Goal: Task Accomplishment & Management: Complete application form

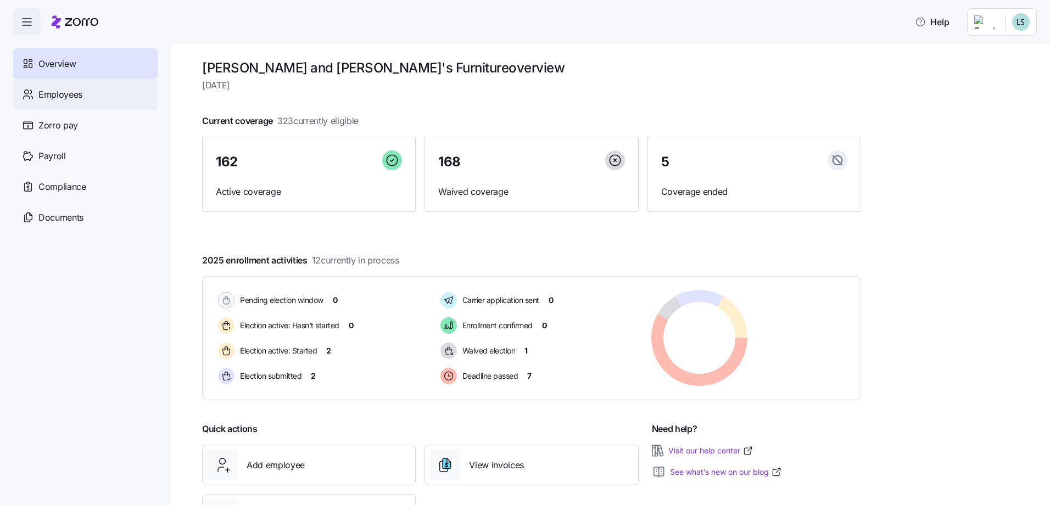
drag, startPoint x: 68, startPoint y: 90, endPoint x: 76, endPoint y: 90, distance: 8.2
click at [69, 90] on span "Employees" at bounding box center [60, 95] width 44 height 14
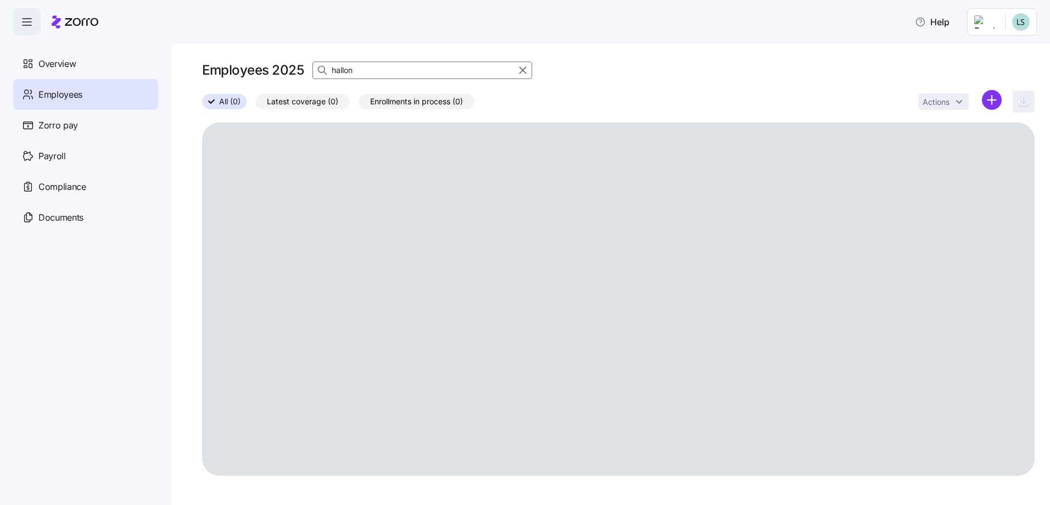
click at [394, 72] on input "hallon" at bounding box center [422, 71] width 220 height 18
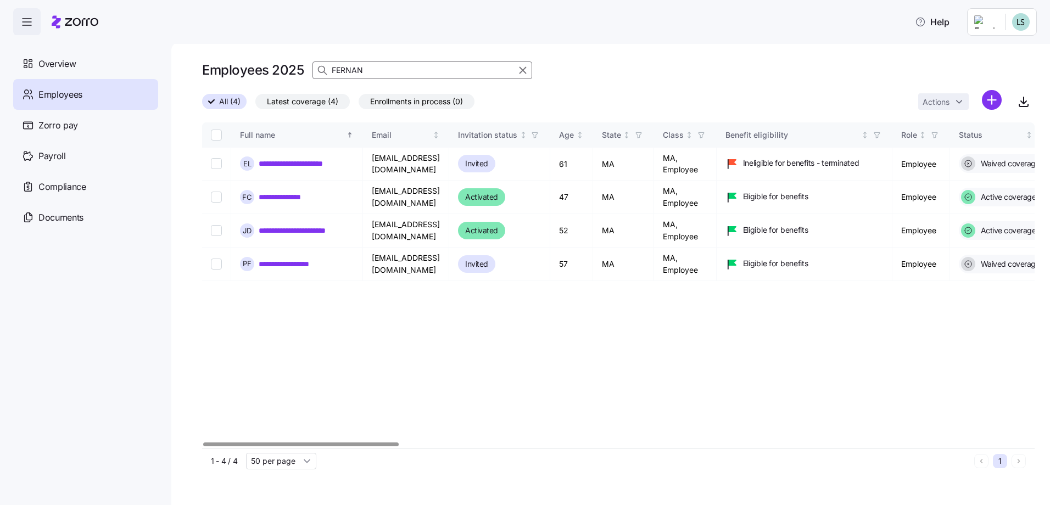
drag, startPoint x: 325, startPoint y: 451, endPoint x: 372, endPoint y: 449, distance: 47.3
click at [372, 449] on div "1 - 4 / 4 50 per page 1" at bounding box center [618, 461] width 833 height 26
drag, startPoint x: 453, startPoint y: 448, endPoint x: 634, endPoint y: 444, distance: 180.7
click at [634, 444] on div "**********" at bounding box center [618, 297] width 833 height 351
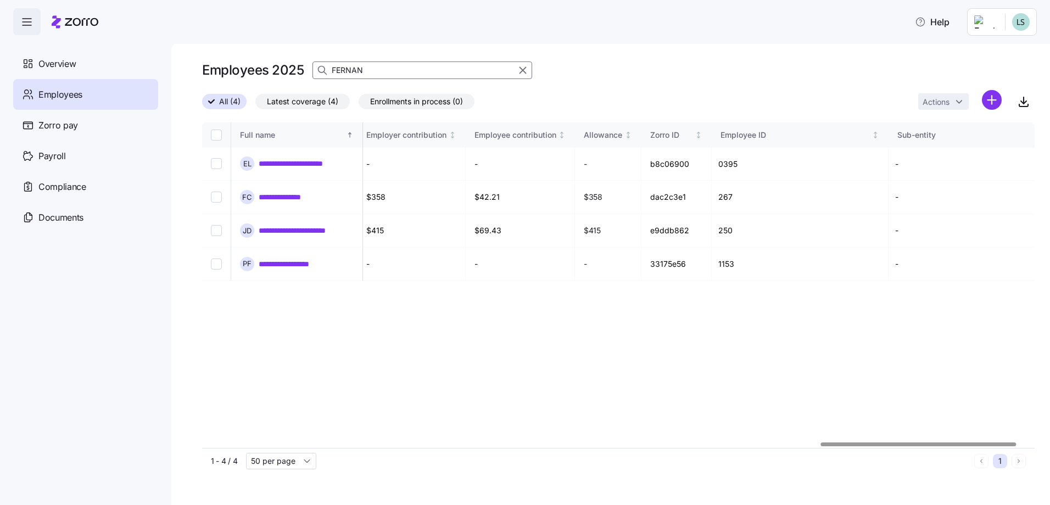
scroll to position [0, 2638]
click at [987, 443] on div at bounding box center [921, 445] width 196 height 4
drag, startPoint x: 725, startPoint y: 265, endPoint x: 682, endPoint y: 265, distance: 43.4
click at [682, 265] on td "33175e56" at bounding box center [674, 264] width 70 height 33
copy td "33175e56"
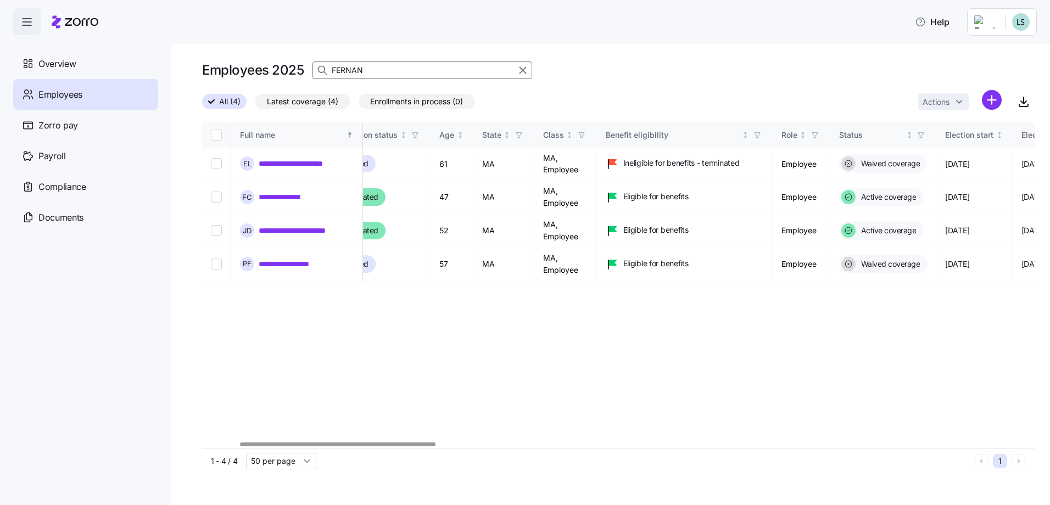
scroll to position [0, 0]
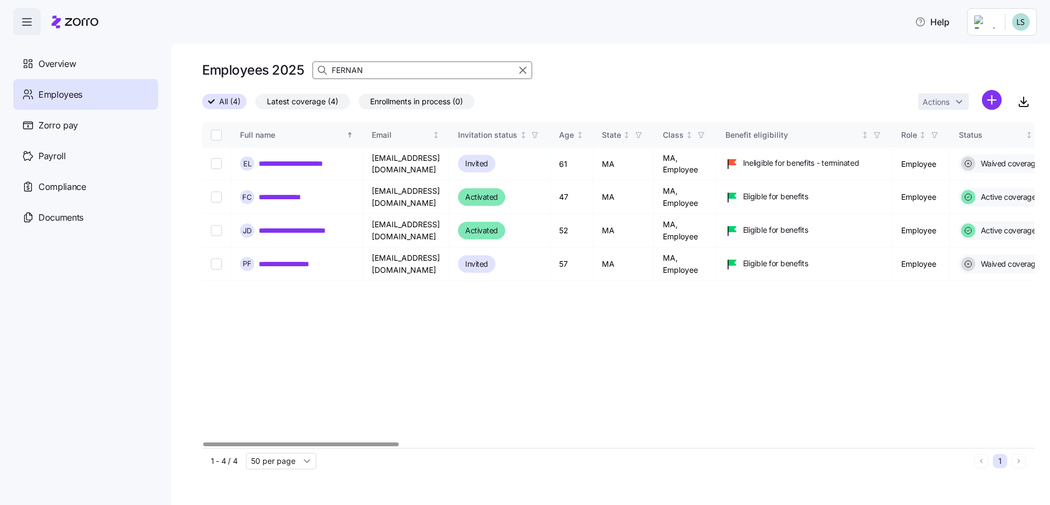
click at [297, 448] on div at bounding box center [618, 445] width 833 height 7
click at [435, 75] on input "FERNAN" at bounding box center [422, 71] width 220 height 18
drag, startPoint x: 434, startPoint y: 74, endPoint x: 429, endPoint y: 74, distance: 5.5
click at [431, 74] on input "FERNAN" at bounding box center [422, 71] width 220 height 18
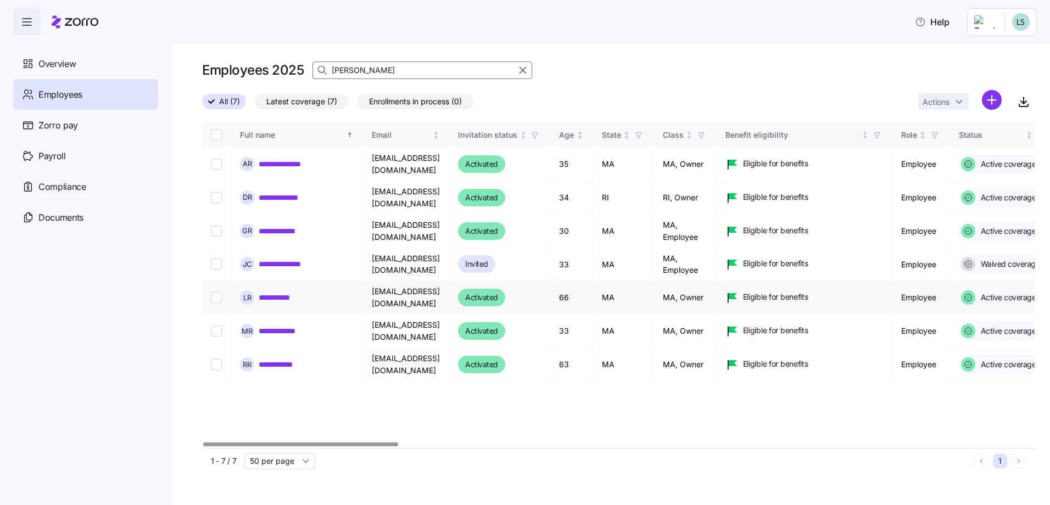
type input "[PERSON_NAME]"
drag, startPoint x: 287, startPoint y: 297, endPoint x: 283, endPoint y: 305, distance: 8.4
click at [287, 297] on link "**********" at bounding box center [284, 297] width 51 height 11
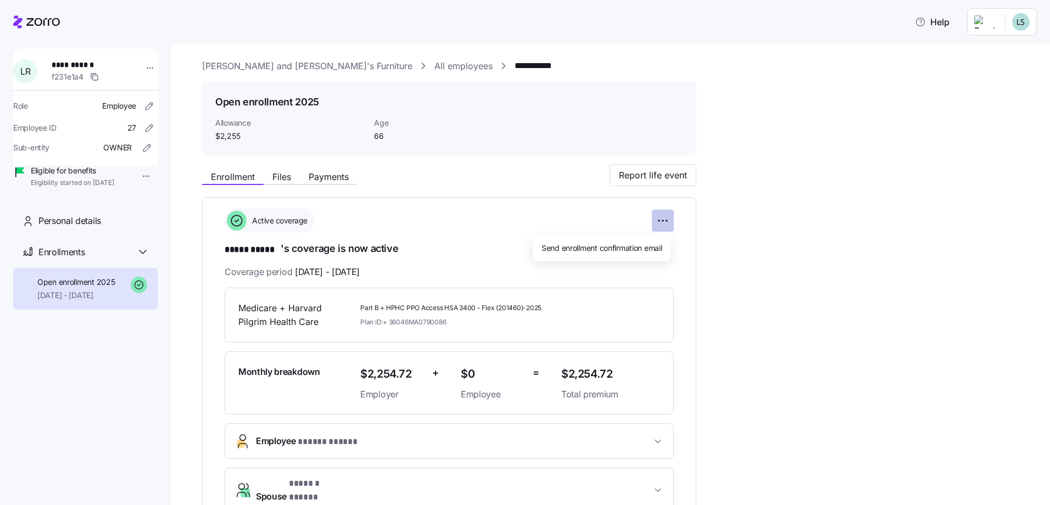
click at [666, 224] on html "**********" at bounding box center [525, 249] width 1050 height 499
click at [743, 228] on html "**********" at bounding box center [525, 249] width 1050 height 499
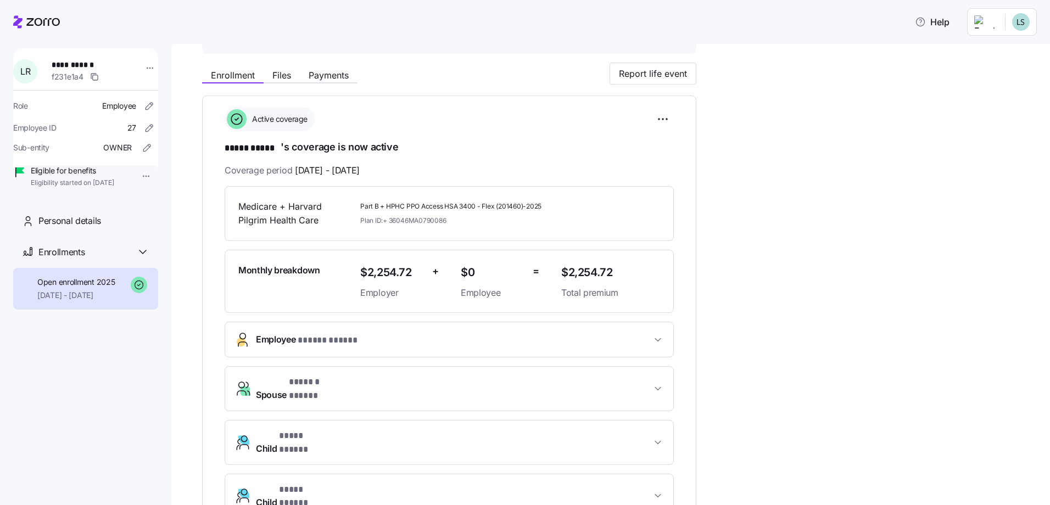
scroll to position [110, 0]
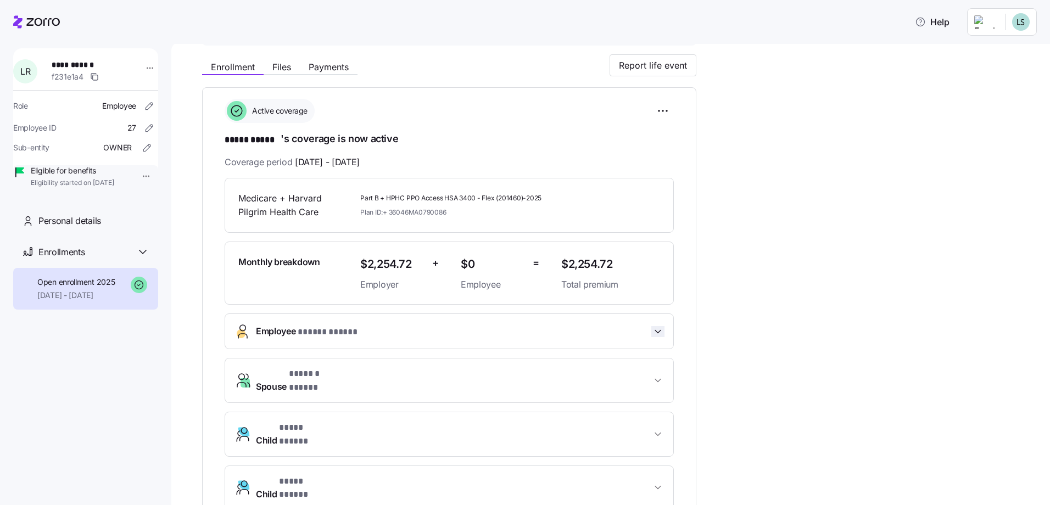
click at [657, 335] on icon "button" at bounding box center [657, 331] width 11 height 11
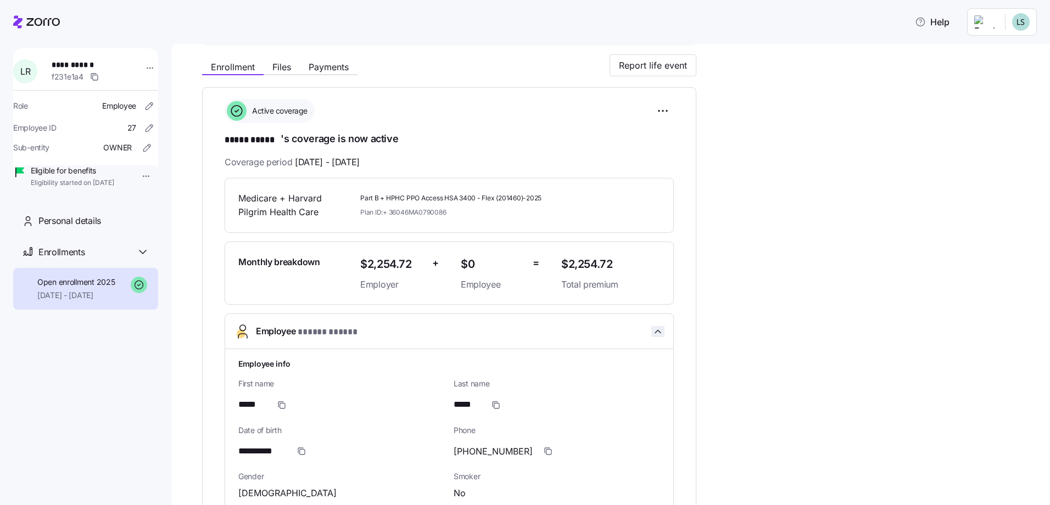
click at [661, 332] on icon "button" at bounding box center [657, 331] width 11 height 11
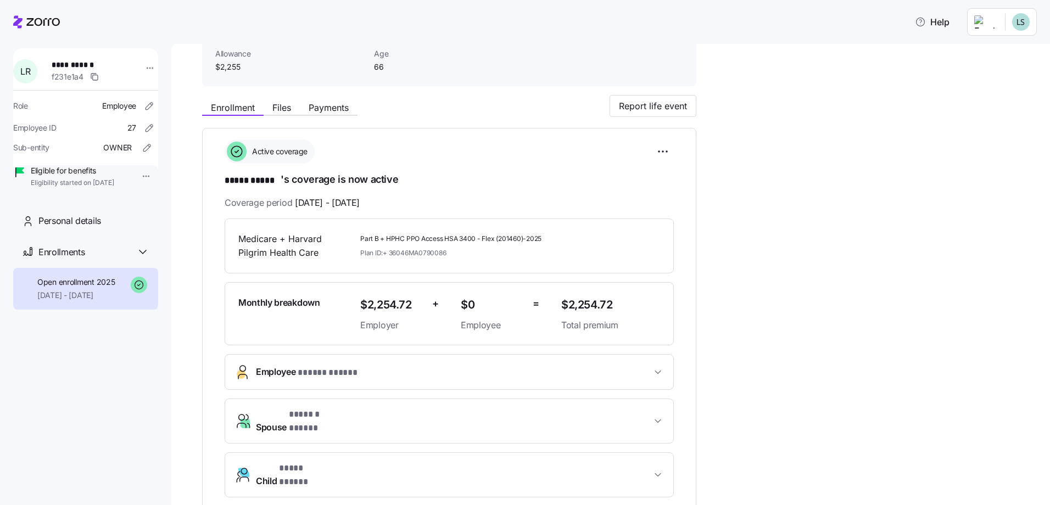
scroll to position [0, 0]
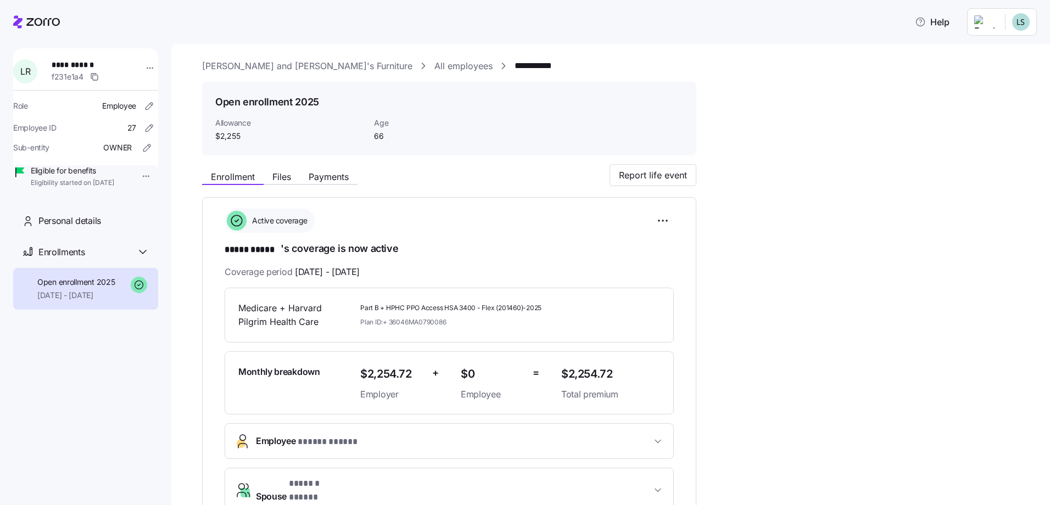
click at [44, 27] on icon at bounding box center [36, 21] width 47 height 13
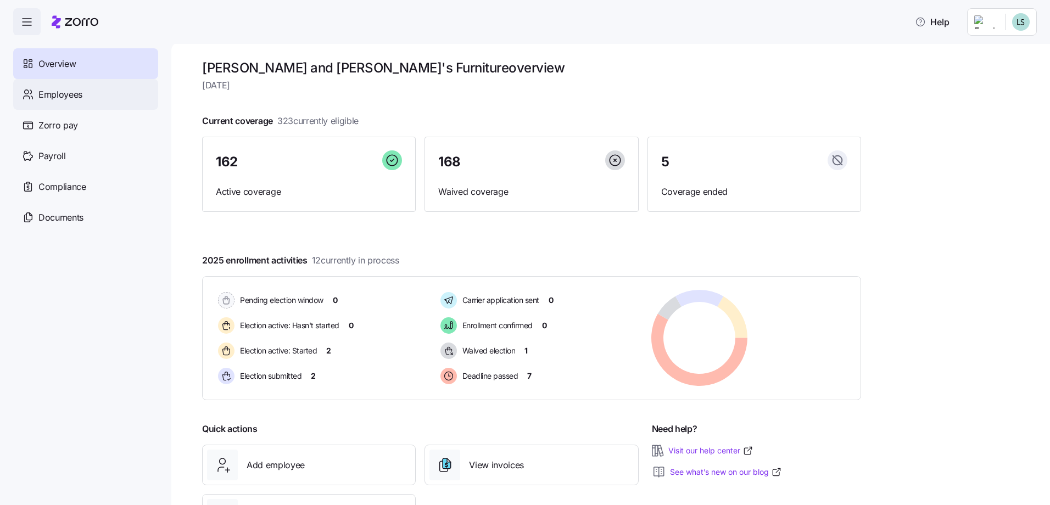
click at [41, 103] on div "Employees" at bounding box center [85, 94] width 145 height 31
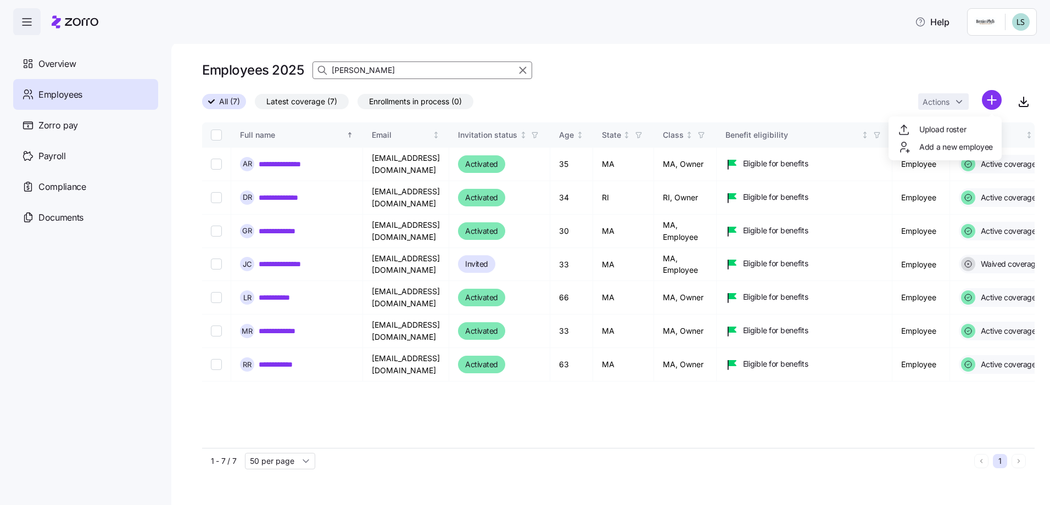
click at [992, 103] on html "**********" at bounding box center [525, 249] width 1050 height 499
click at [994, 106] on html "**********" at bounding box center [525, 249] width 1050 height 499
click at [992, 97] on html "**********" at bounding box center [525, 249] width 1050 height 499
click at [942, 148] on span "Add a new employee" at bounding box center [956, 147] width 74 height 11
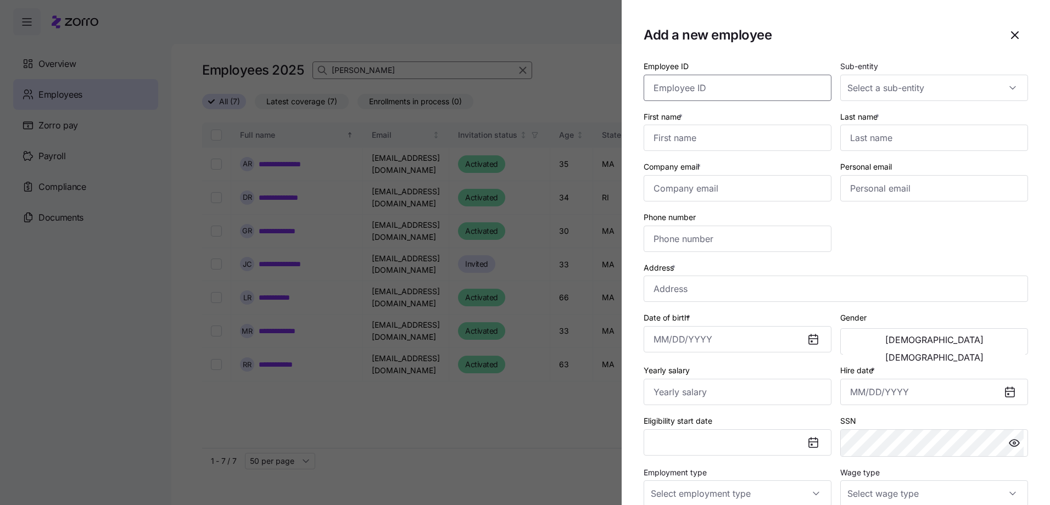
click at [717, 92] on input "Employee ID" at bounding box center [738, 88] width 188 height 26
type input "1256"
type input "[PERSON_NAME]"
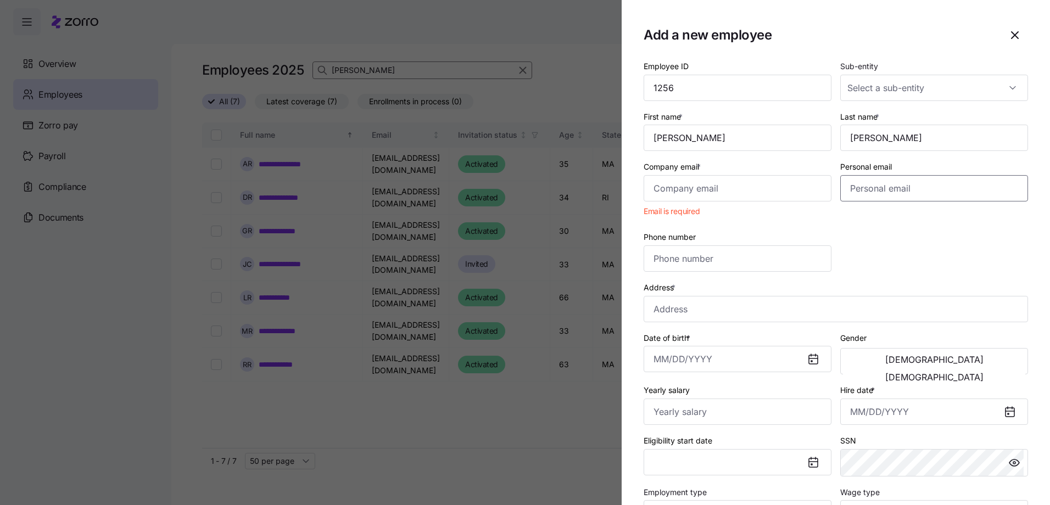
click at [871, 193] on input "Personal email" at bounding box center [934, 188] width 188 height 26
paste input "[EMAIL_ADDRESS][DOMAIN_NAME]"
type input "[EMAIL_ADDRESS][DOMAIN_NAME]"
click at [742, 182] on input "Company email *" at bounding box center [738, 188] width 188 height 26
type input "[EMAIL_ADDRESS][DOMAIN_NAME]"
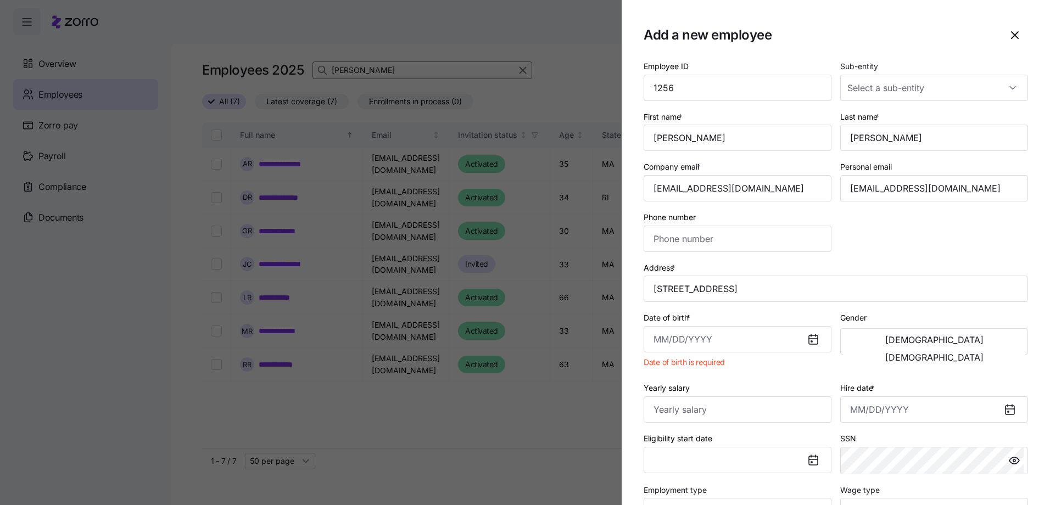
type input "[STREET_ADDRESS]"
click at [661, 339] on input "Date of birth *" at bounding box center [738, 339] width 188 height 26
click at [643, 309] on section "Add a new employee Employee ID 1256 Sub-entity First name * [PERSON_NAME] Last …" at bounding box center [836, 252] width 428 height 505
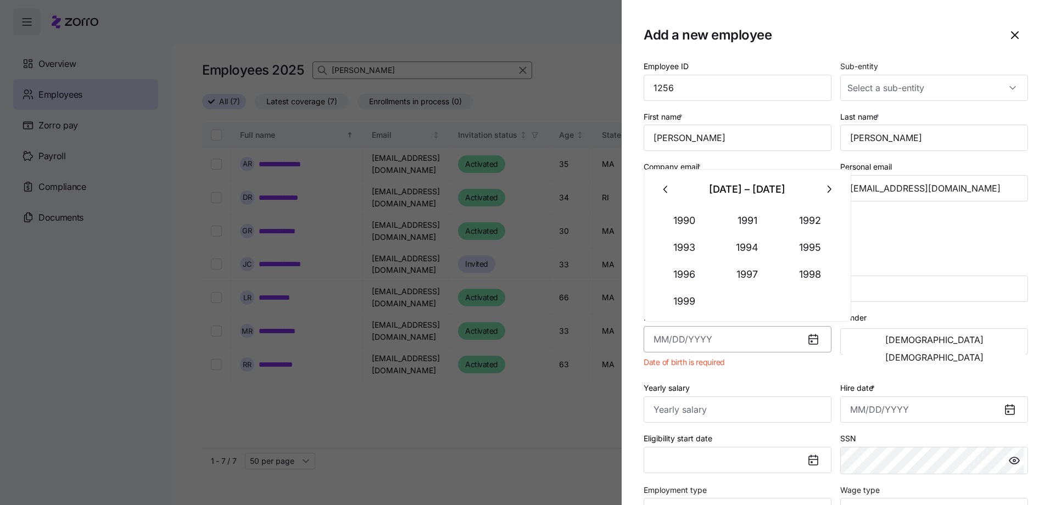
drag, startPoint x: 662, startPoint y: 340, endPoint x: 670, endPoint y: 340, distance: 8.2
click at [663, 340] on input "Date of birth *" at bounding box center [738, 339] width 188 height 26
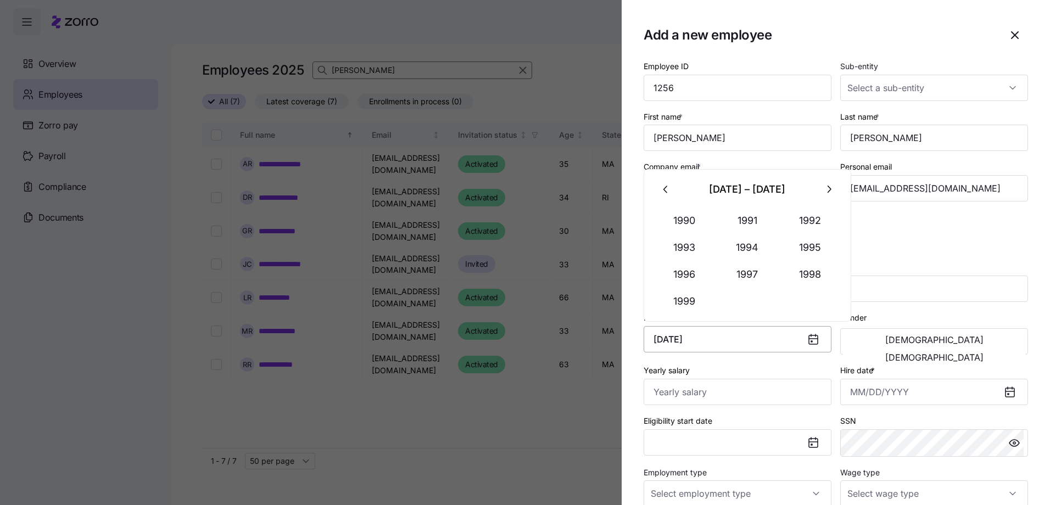
type input "[DATE]"
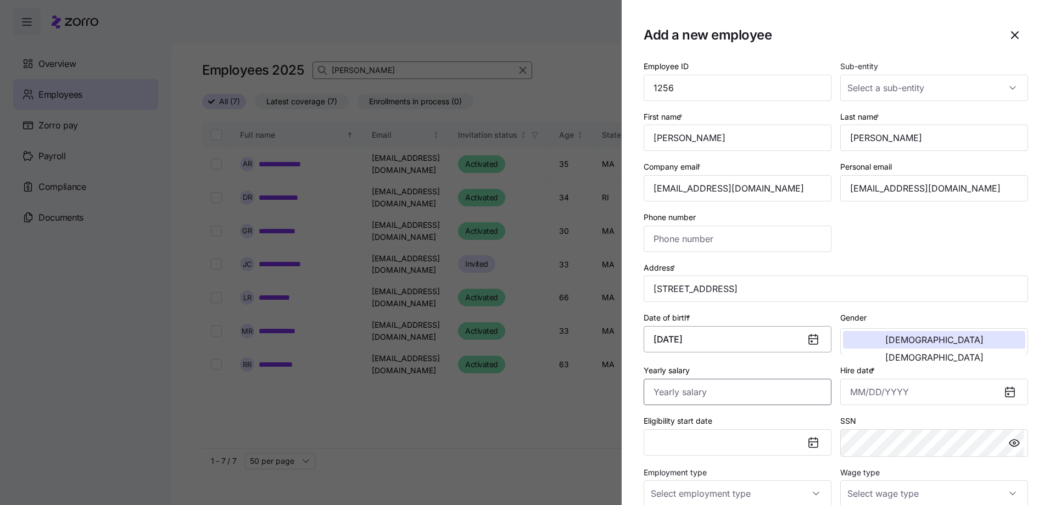
type input "$0"
click at [895, 339] on button "[DEMOGRAPHIC_DATA]" at bounding box center [934, 340] width 182 height 18
click at [855, 394] on input "Hire date *" at bounding box center [934, 392] width 188 height 26
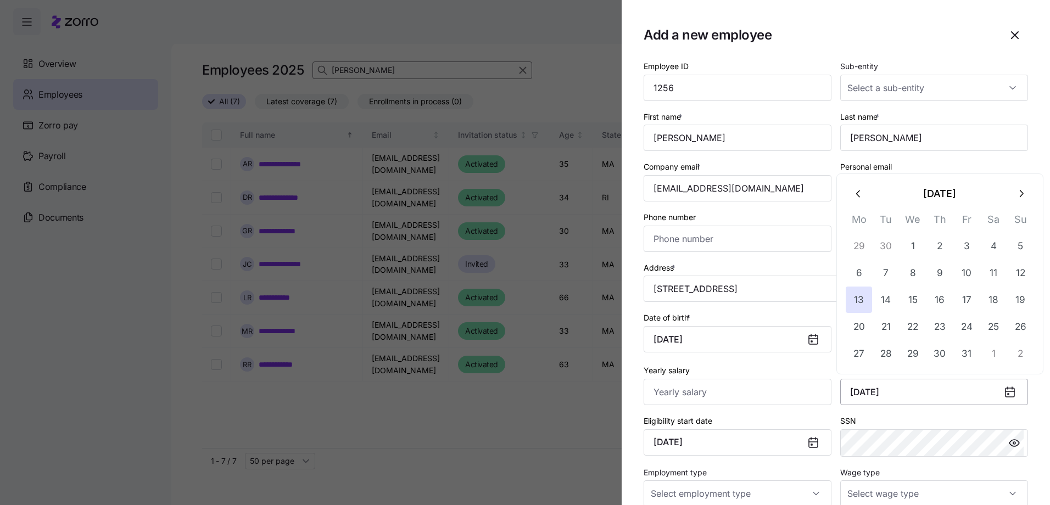
type input "[DATE]"
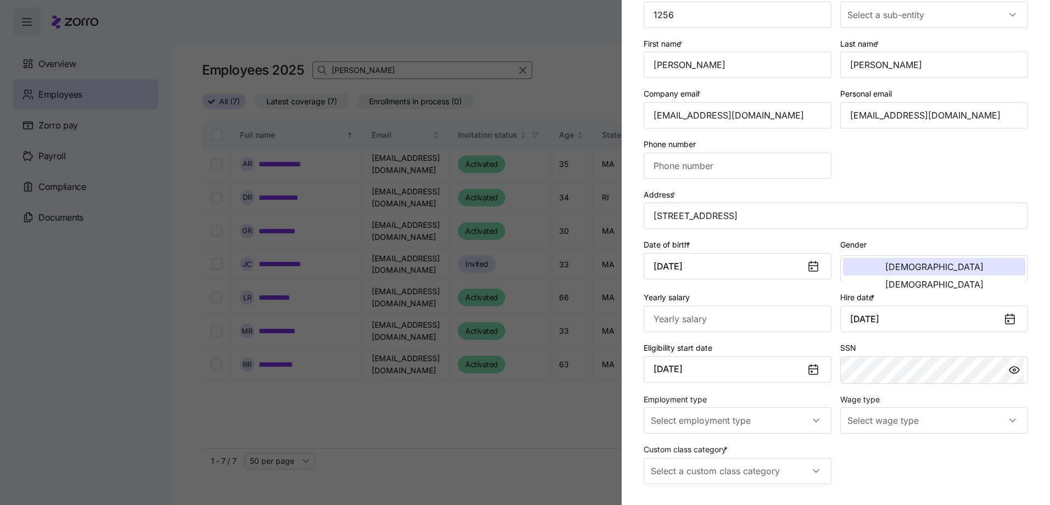
scroll to position [164, 0]
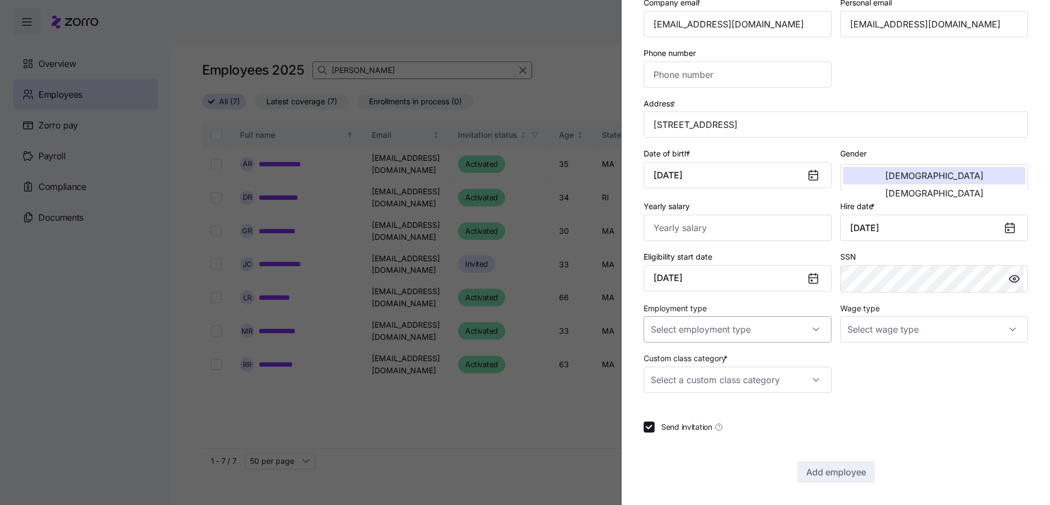
click at [814, 334] on input "Employment type" at bounding box center [738, 329] width 188 height 26
click at [674, 359] on span "Full Time" at bounding box center [673, 363] width 32 height 12
type input "Full Time"
click at [911, 329] on input "Wage type" at bounding box center [934, 329] width 188 height 26
click at [867, 361] on span "Salary" at bounding box center [861, 363] width 23 height 12
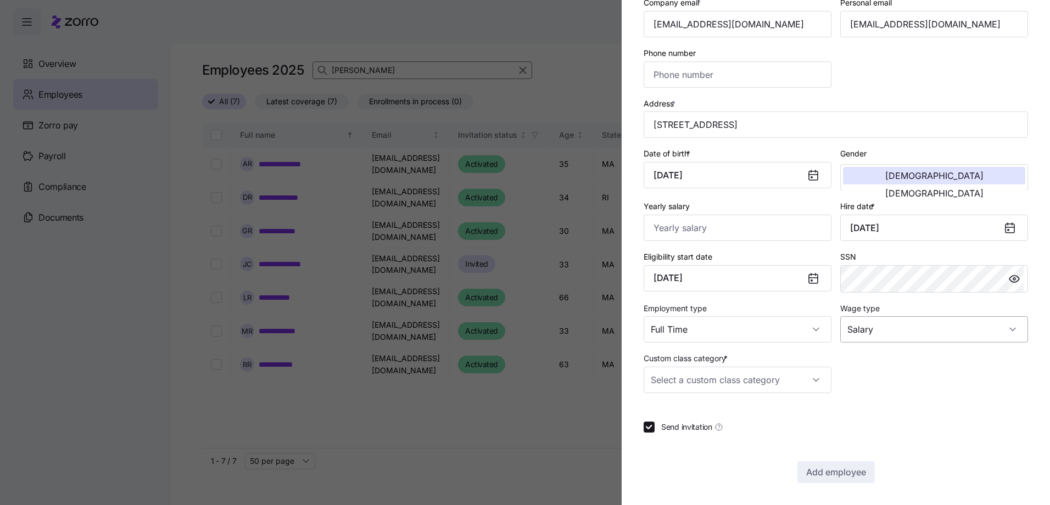
click at [863, 329] on input "Salary" at bounding box center [934, 329] width 188 height 26
drag, startPoint x: 863, startPoint y: 329, endPoint x: 856, endPoint y: 392, distance: 63.0
click at [866, 388] on span "Hourly" at bounding box center [861, 386] width 23 height 12
type input "Hourly"
click at [812, 377] on input "Custom class category *" at bounding box center [738, 380] width 188 height 26
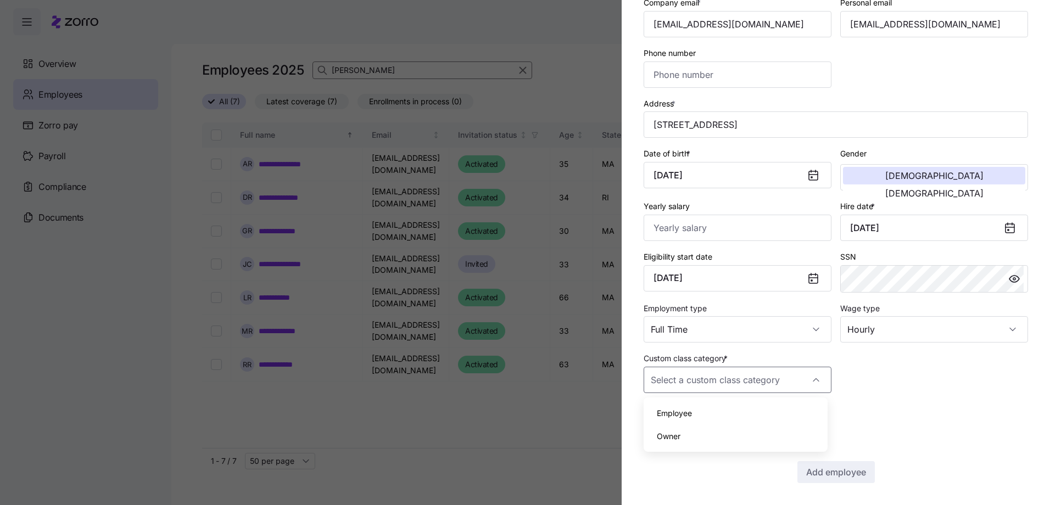
drag, startPoint x: 692, startPoint y: 414, endPoint x: 761, endPoint y: 402, distance: 69.6
click at [695, 412] on div "Employee" at bounding box center [735, 413] width 175 height 23
type input "Employee"
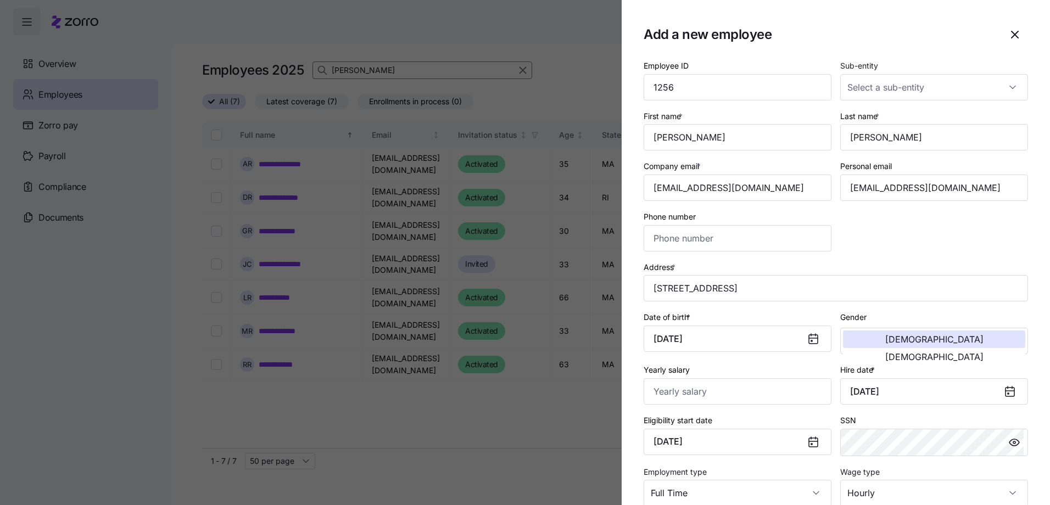
scroll to position [0, 0]
click at [1011, 92] on div at bounding box center [934, 88] width 188 height 26
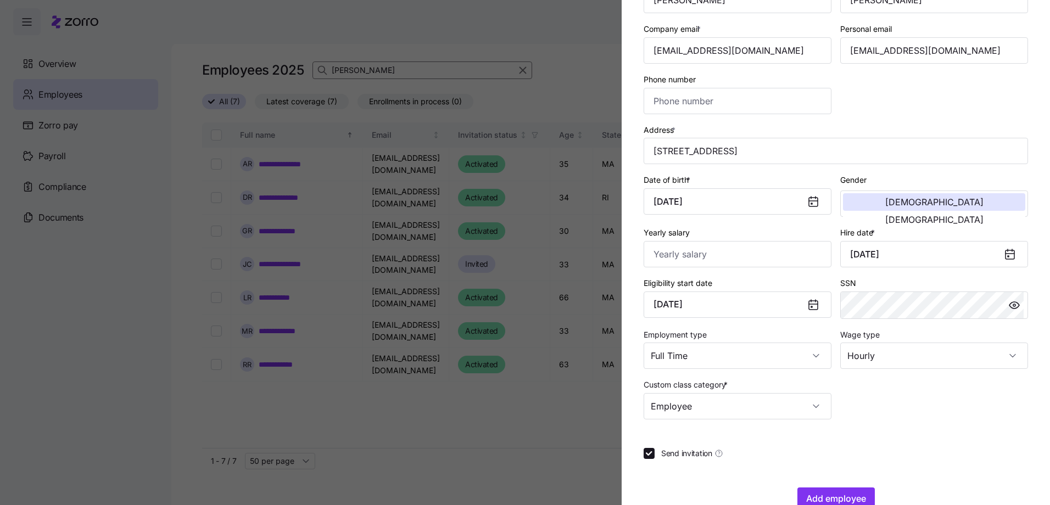
scroll to position [164, 0]
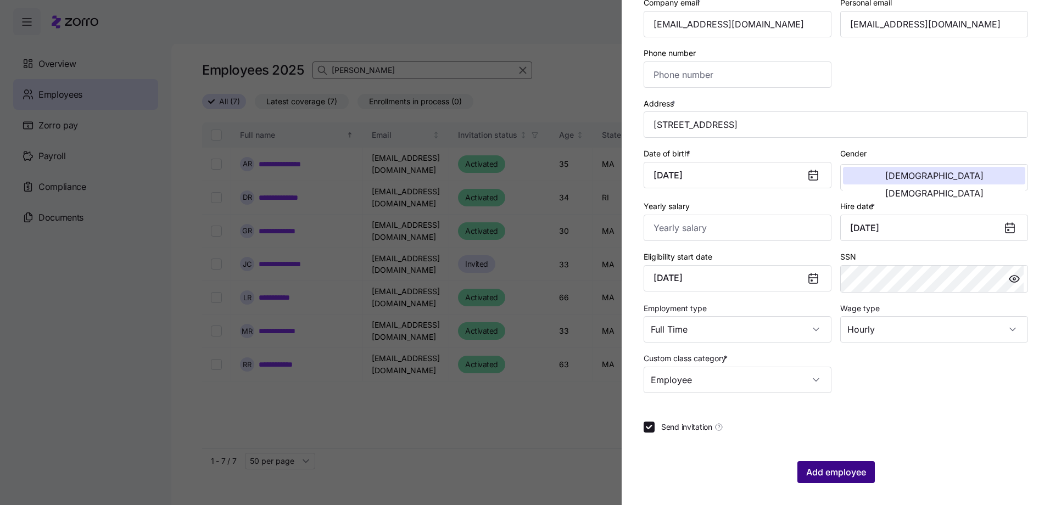
click at [850, 471] on span "Add employee" at bounding box center [836, 472] width 60 height 13
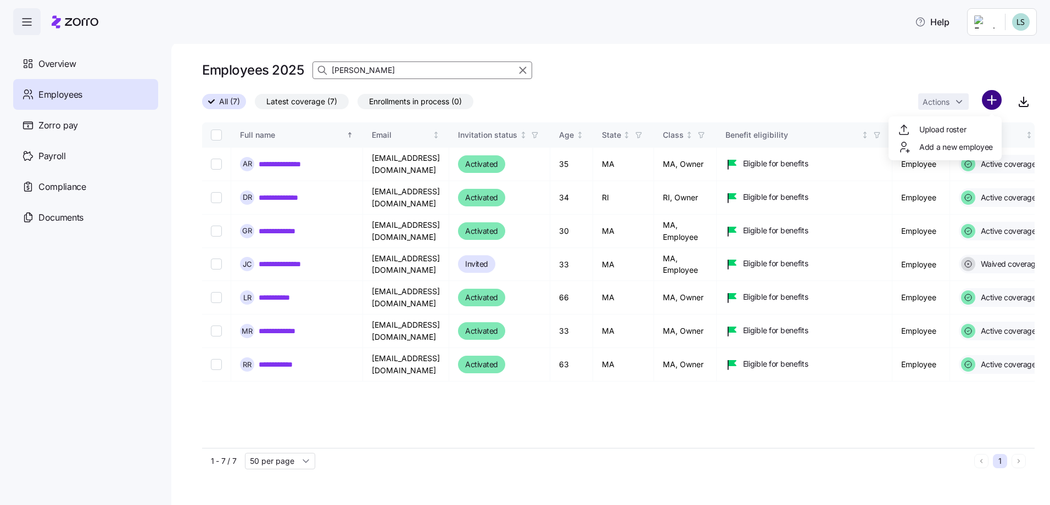
click at [994, 102] on html "**********" at bounding box center [525, 249] width 1050 height 499
click at [955, 145] on span "Add a new employee" at bounding box center [956, 147] width 74 height 11
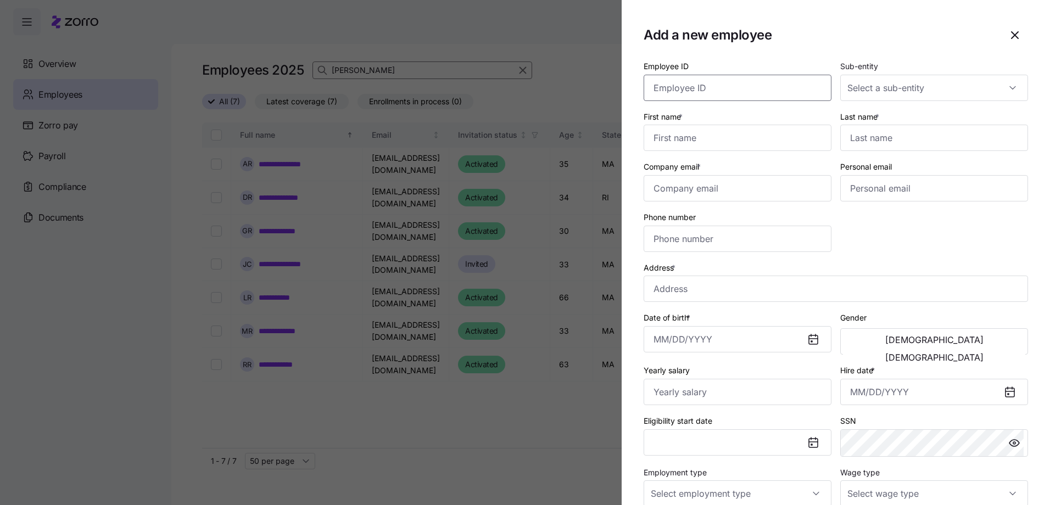
click at [681, 88] on input "Employee ID" at bounding box center [738, 88] width 188 height 26
type input "1255"
type input "[PERSON_NAME]"
type input "[EMAIL_ADDRESS][DOMAIN_NAME]"
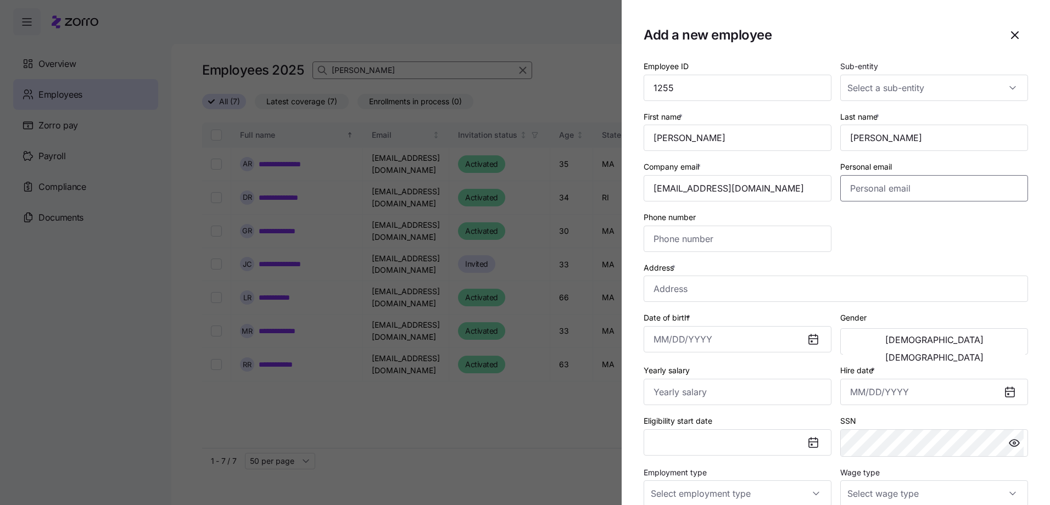
paste input "[EMAIL_ADDRESS][PERSON_NAME][DOMAIN_NAME]"
type input "[EMAIL_ADDRESS][PERSON_NAME][DOMAIN_NAME]"
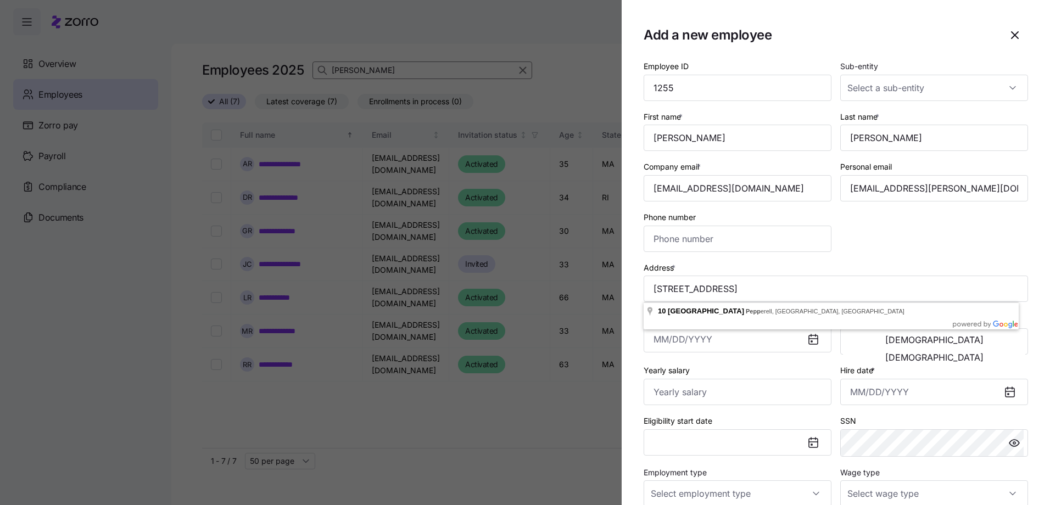
type input "[STREET_ADDRESS][PERSON_NAME]"
drag, startPoint x: 657, startPoint y: 345, endPoint x: 663, endPoint y: 344, distance: 6.1
click at [658, 344] on input "Date of birth *" at bounding box center [738, 339] width 188 height 26
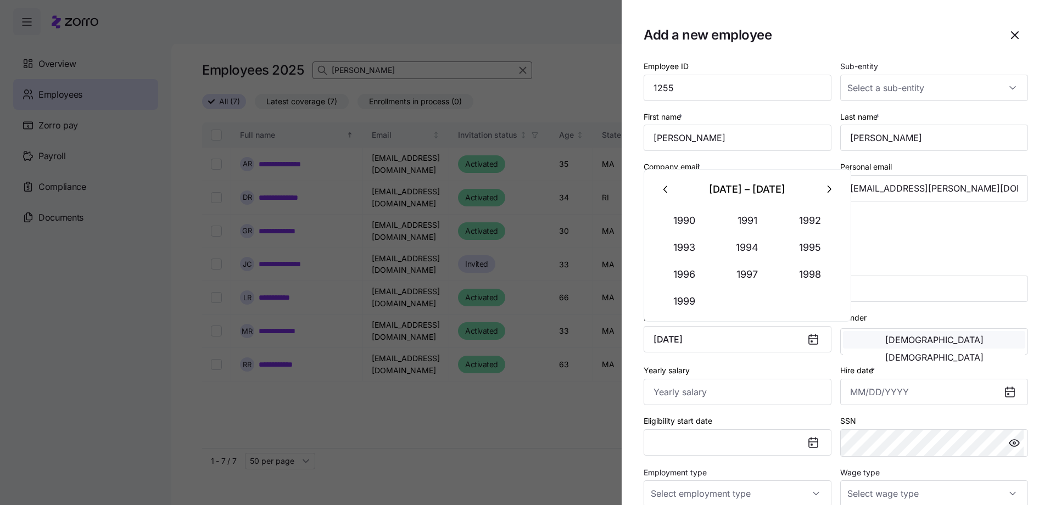
type input "[DATE]"
click at [885, 340] on span "[DEMOGRAPHIC_DATA]" at bounding box center [934, 340] width 98 height 9
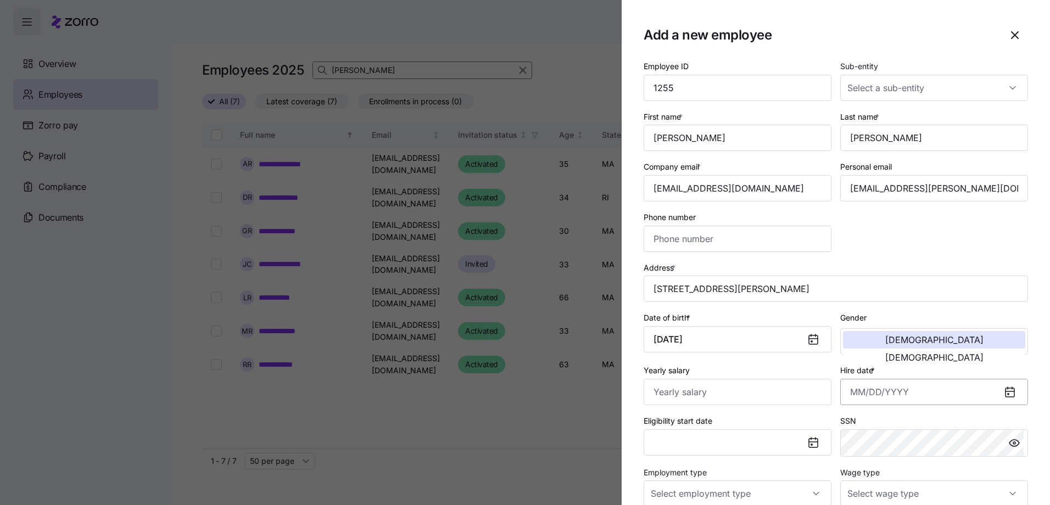
click at [851, 393] on input "Hire date *" at bounding box center [934, 392] width 188 height 26
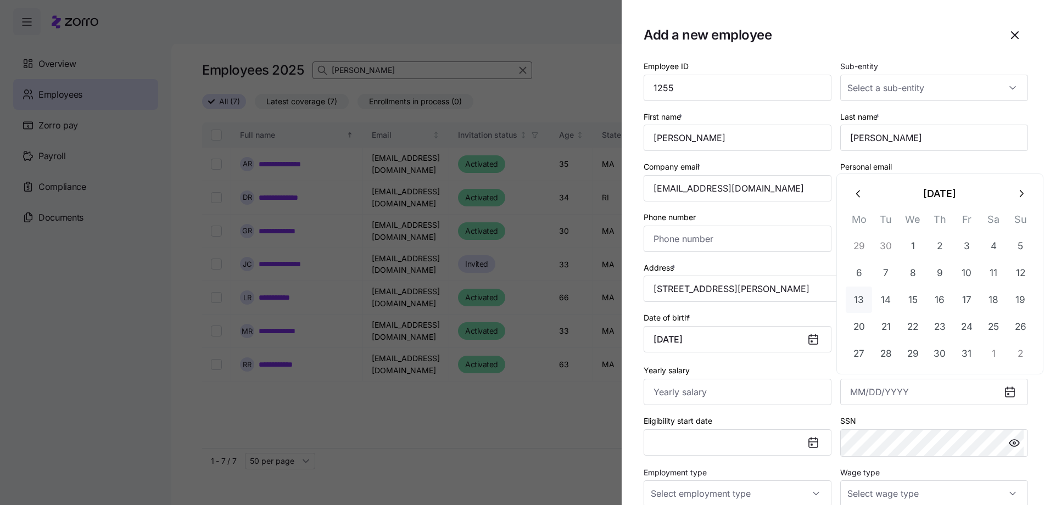
click at [864, 302] on button "13" at bounding box center [859, 300] width 26 height 26
type input "[DATE]"
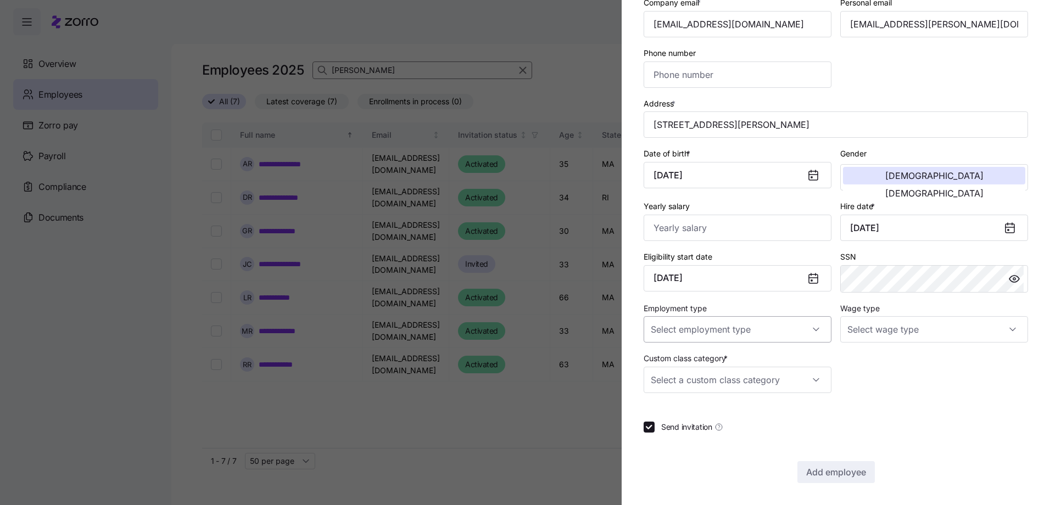
click at [727, 331] on input "Employment type" at bounding box center [738, 329] width 188 height 26
click at [676, 361] on span "Full Time" at bounding box center [673, 363] width 32 height 12
type input "Full Time"
drag, startPoint x: 858, startPoint y: 325, endPoint x: 863, endPoint y: 326, distance: 5.5
click at [858, 326] on input "Wage type" at bounding box center [934, 329] width 188 height 26
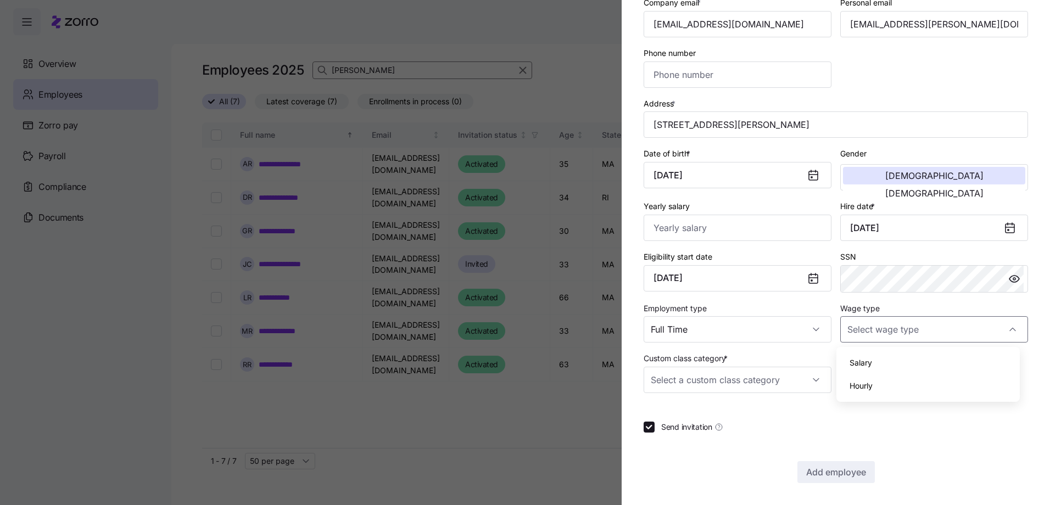
click at [867, 386] on span "Hourly" at bounding box center [861, 386] width 23 height 12
type input "Hourly"
drag, startPoint x: 704, startPoint y: 383, endPoint x: 702, endPoint y: 389, distance: 6.8
click at [705, 383] on input "Custom class category *" at bounding box center [738, 380] width 188 height 26
click at [674, 414] on span "Employee" at bounding box center [674, 414] width 35 height 12
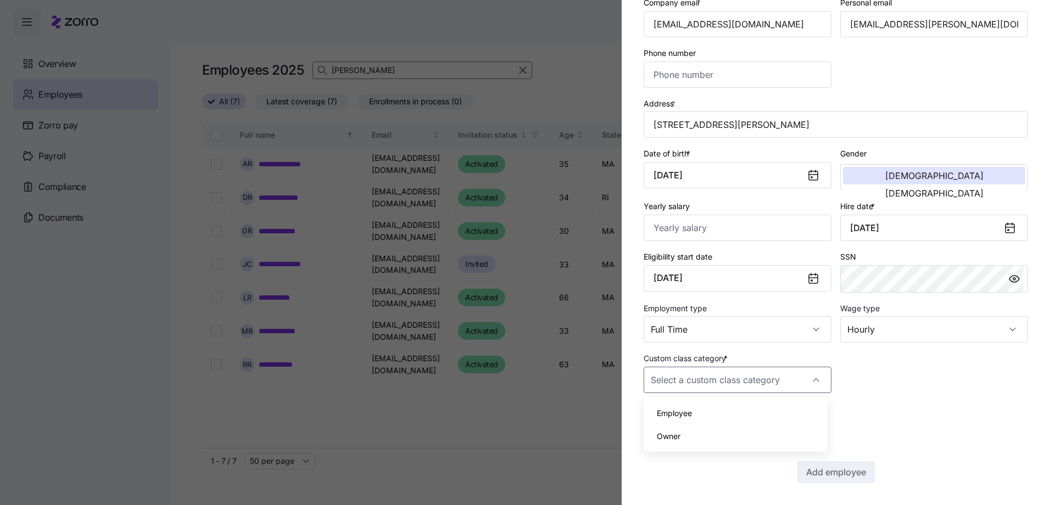
type input "Employee"
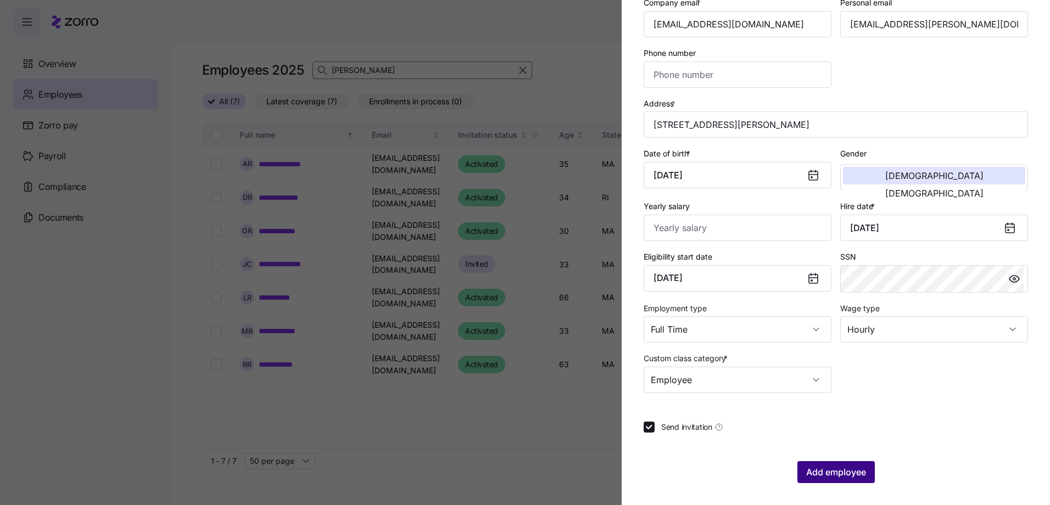
click at [830, 471] on span "Add employee" at bounding box center [836, 472] width 60 height 13
